Goal: Task Accomplishment & Management: Manage account settings

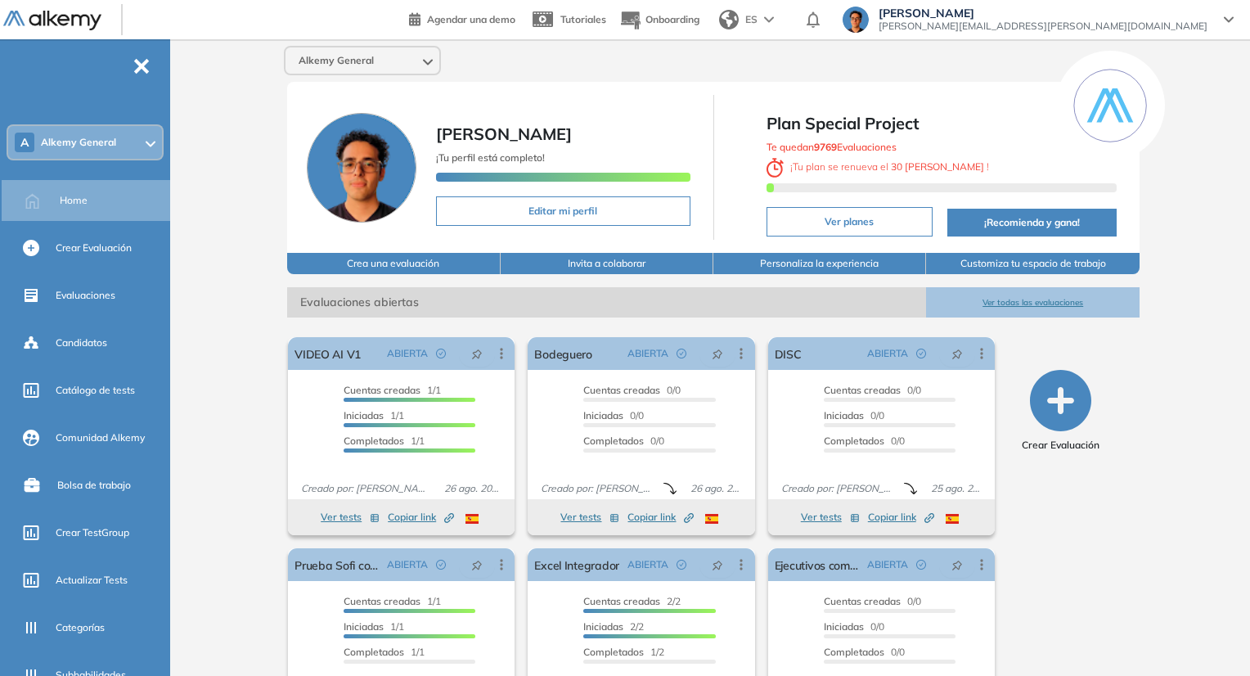
click at [1122, 20] on span "[PERSON_NAME][EMAIL_ADDRESS][PERSON_NAME][DOMAIN_NAME]" at bounding box center [1043, 26] width 329 height 13
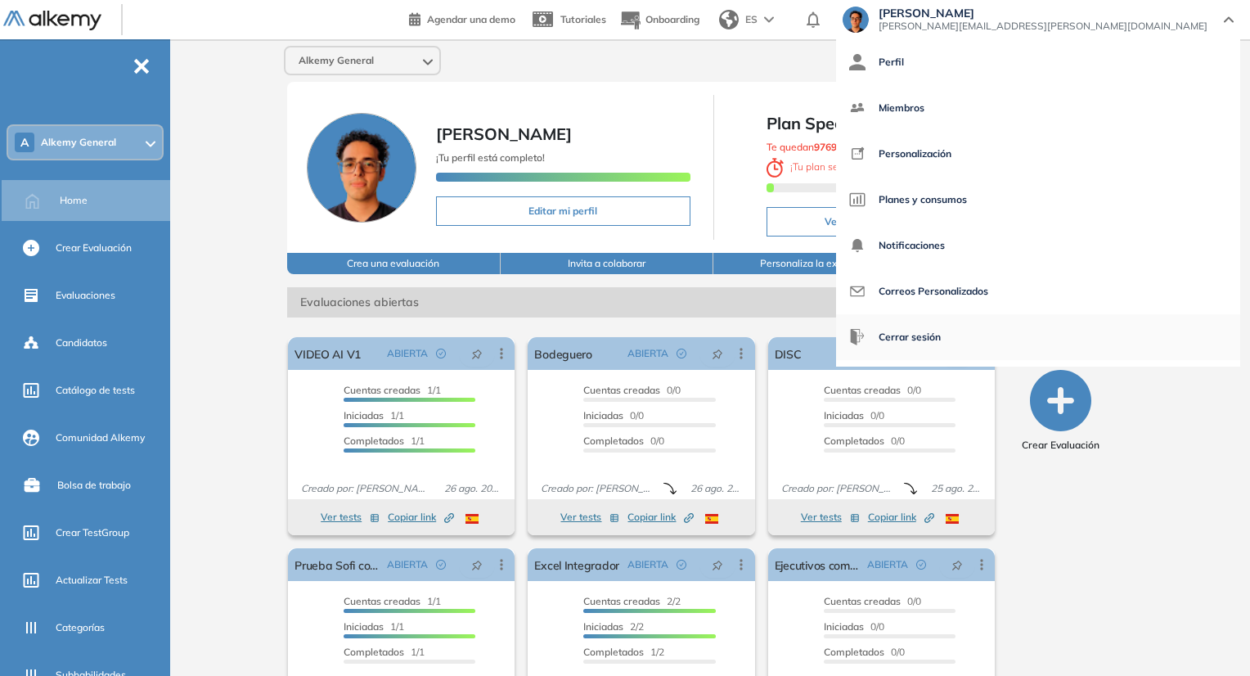
click at [941, 328] on span "Cerrar sesión" at bounding box center [910, 336] width 62 height 39
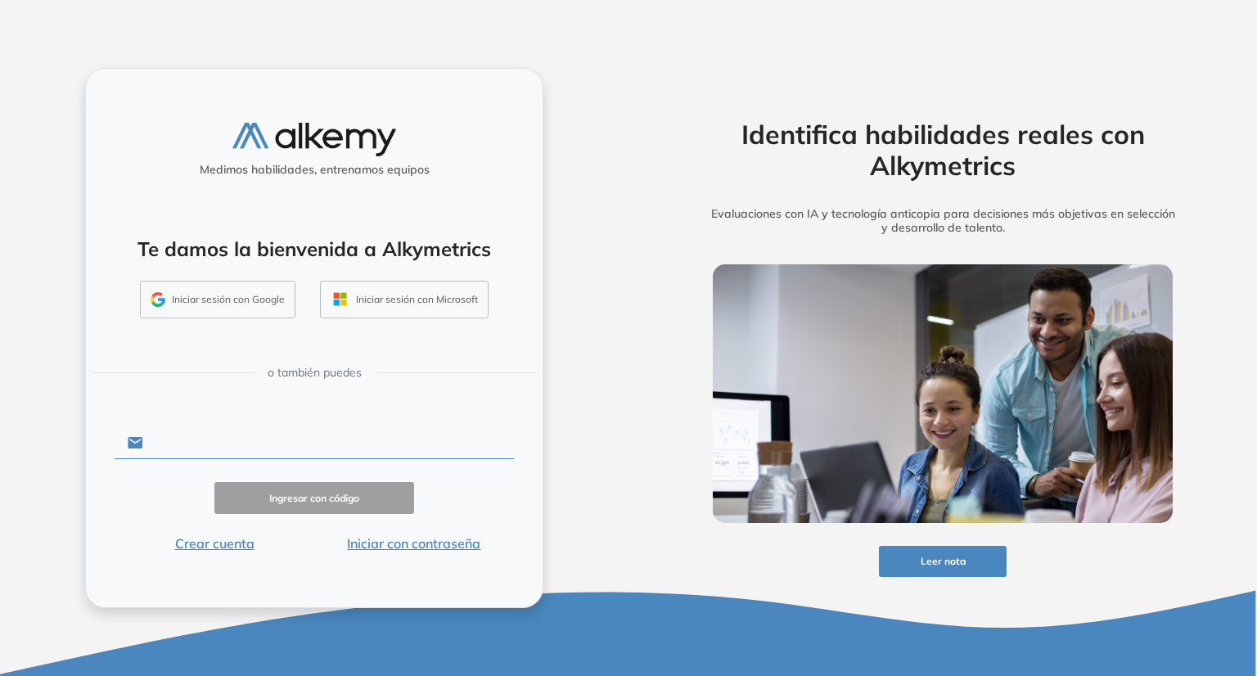
click at [268, 427] on input "text" at bounding box center [328, 442] width 371 height 31
type input "**********"
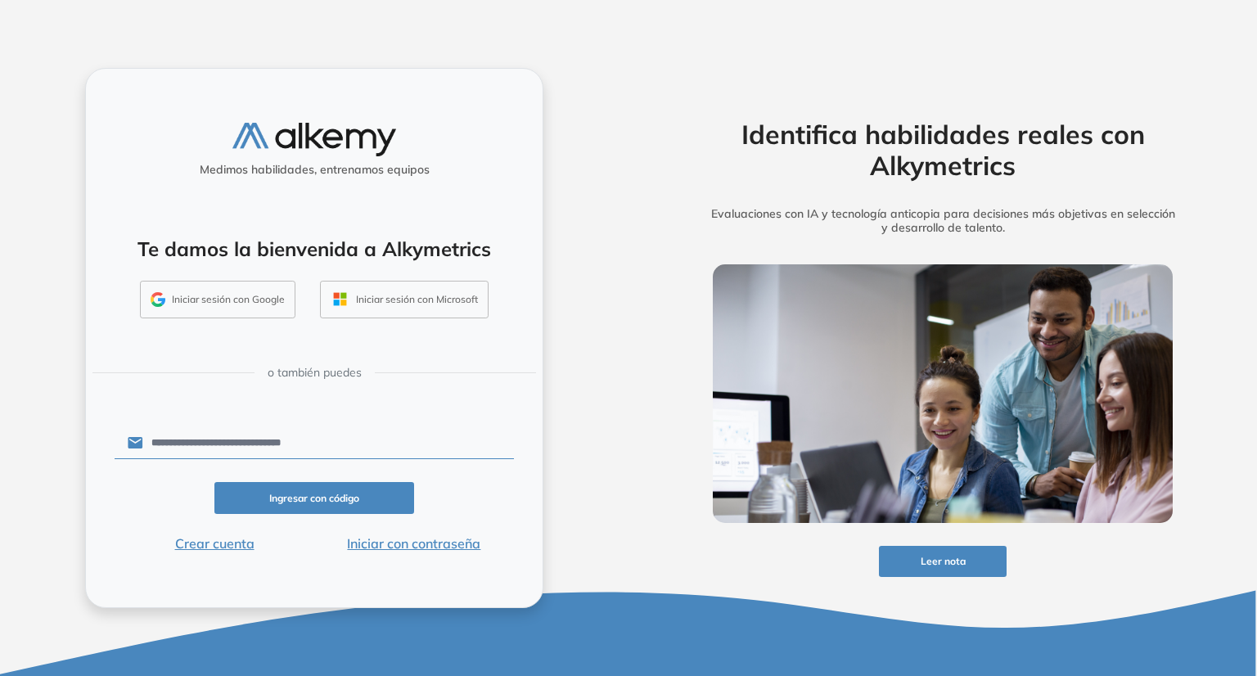
click at [445, 547] on button "Iniciar con contraseña" at bounding box center [414, 543] width 200 height 20
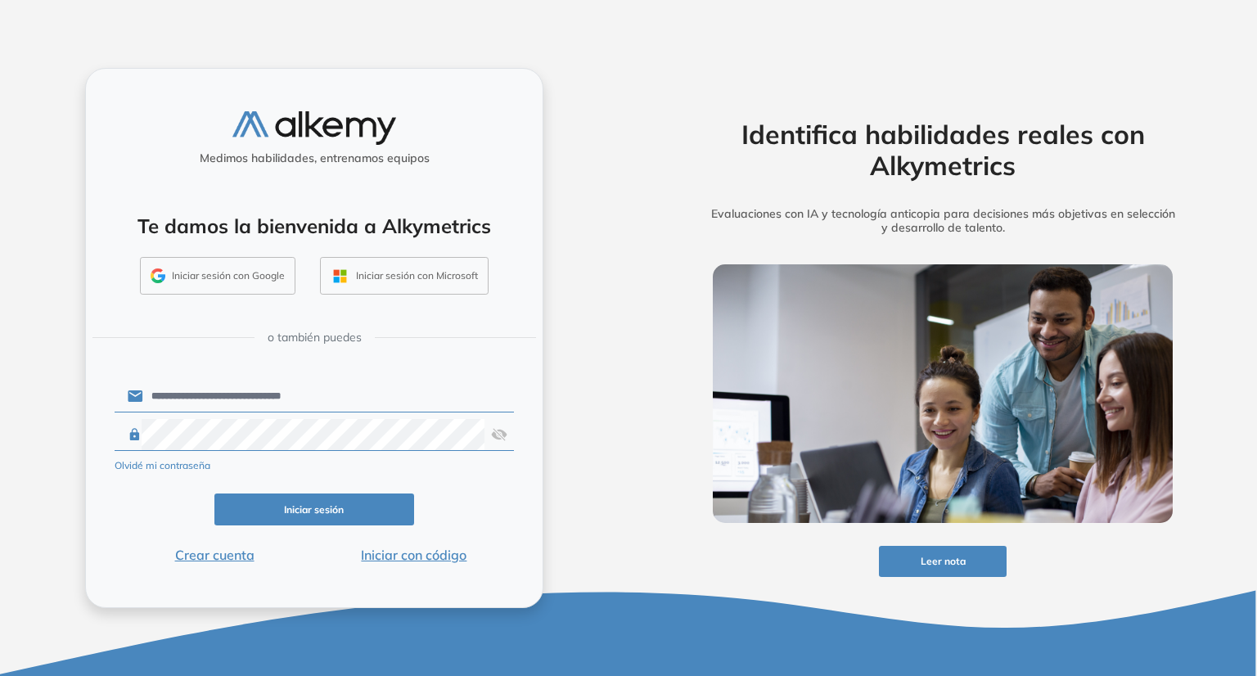
click at [372, 506] on button "Iniciar sesión" at bounding box center [314, 509] width 200 height 32
